Goal: Browse casually: Explore the website without a specific task or goal

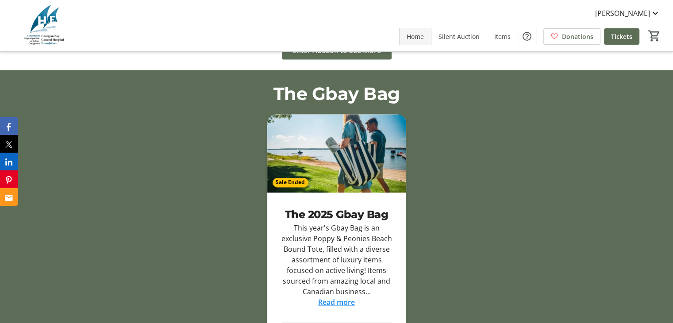
click at [424, 36] on span "Home" at bounding box center [415, 36] width 17 height 9
